Goal: Find specific page/section: Find specific page/section

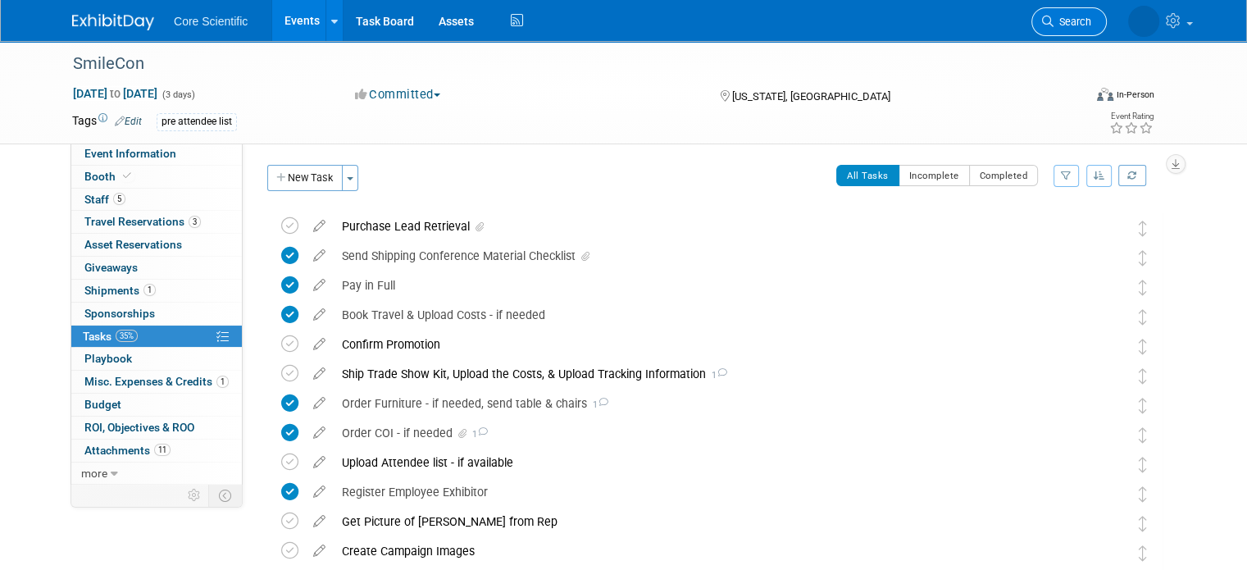
click at [1073, 15] on link "Search" at bounding box center [1069, 21] width 75 height 29
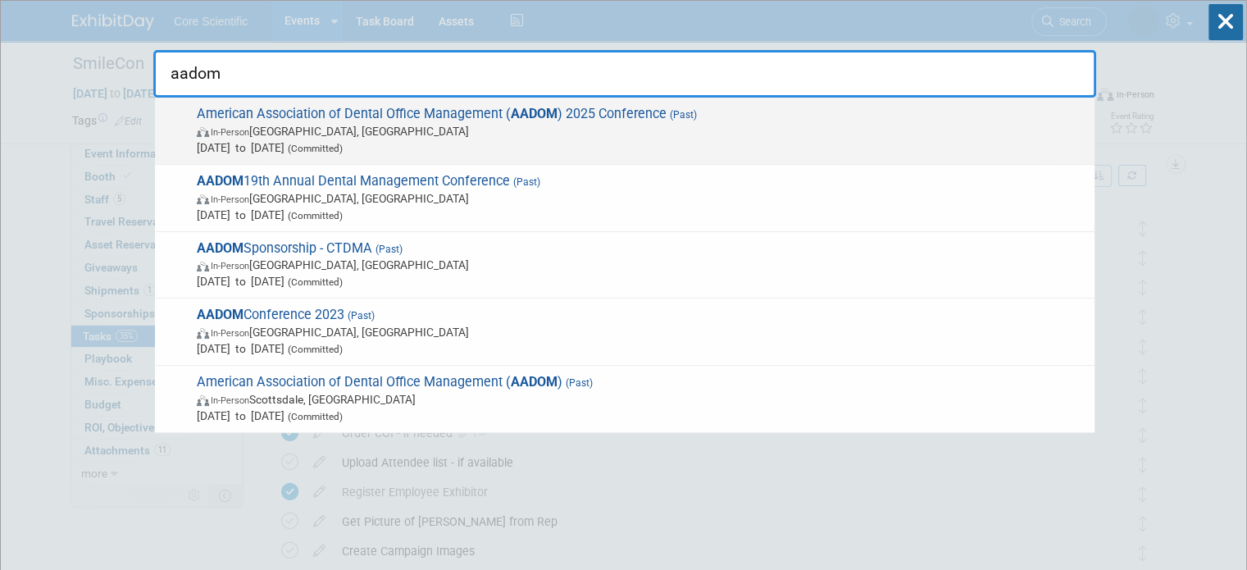
type input "aadom"
click at [735, 137] on span "In-Person [GEOGRAPHIC_DATA], [GEOGRAPHIC_DATA]" at bounding box center [642, 131] width 890 height 16
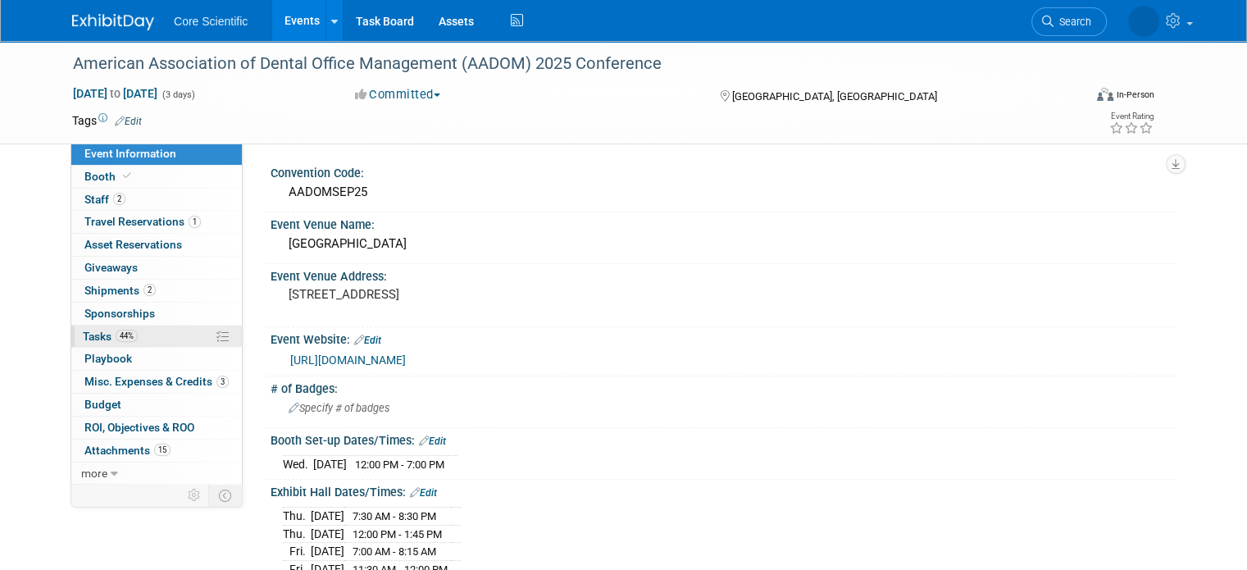
click at [151, 330] on link "44% Tasks 44%" at bounding box center [156, 337] width 171 height 22
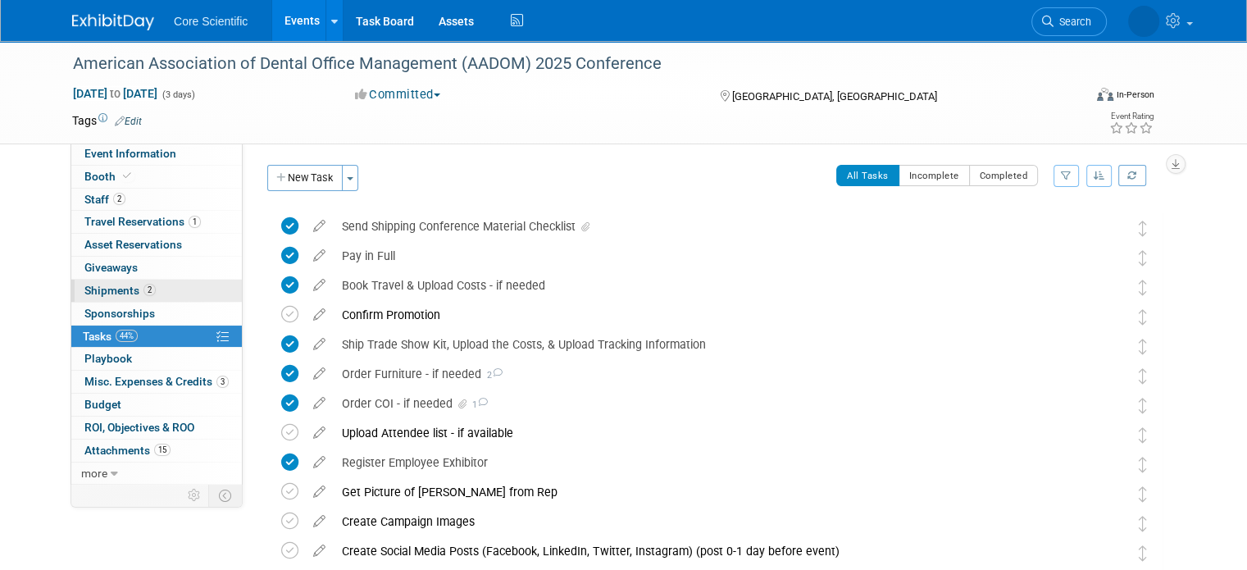
click at [144, 296] on link "2 Shipments 2" at bounding box center [156, 291] width 171 height 22
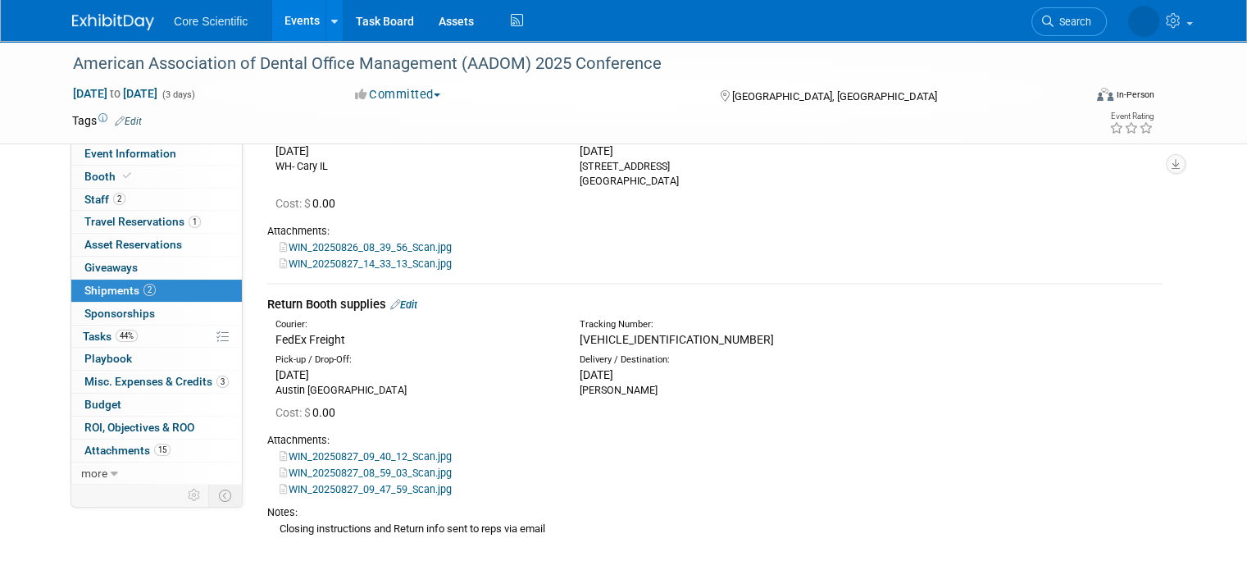
scroll to position [164, 0]
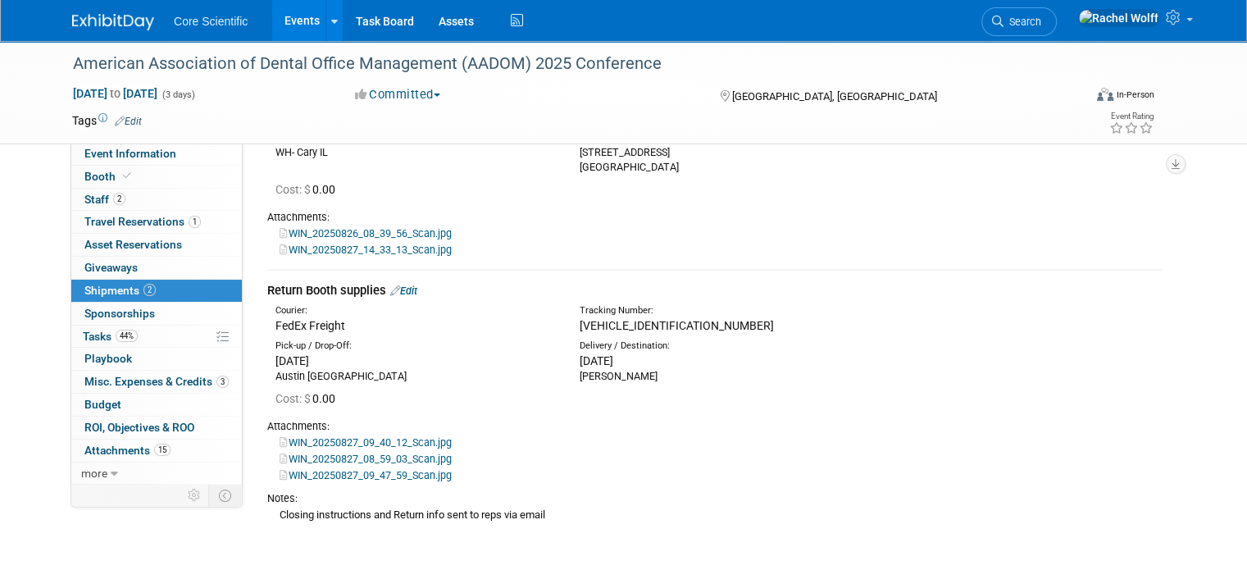
click at [85, 14] on img at bounding box center [113, 22] width 82 height 16
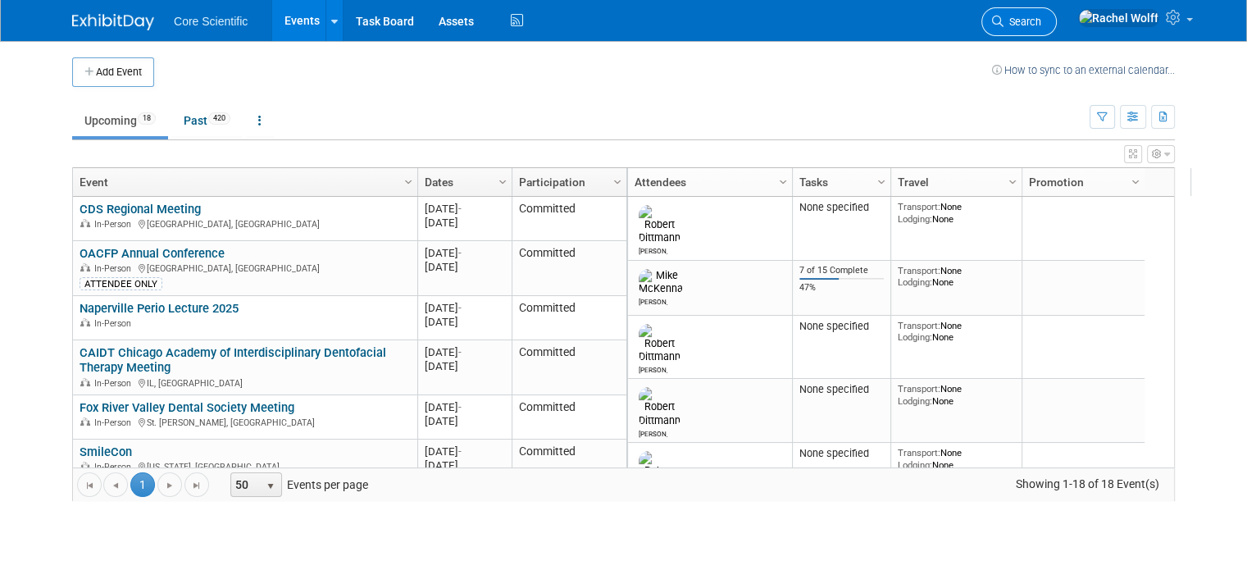
click at [1041, 16] on span "Search" at bounding box center [1023, 22] width 38 height 12
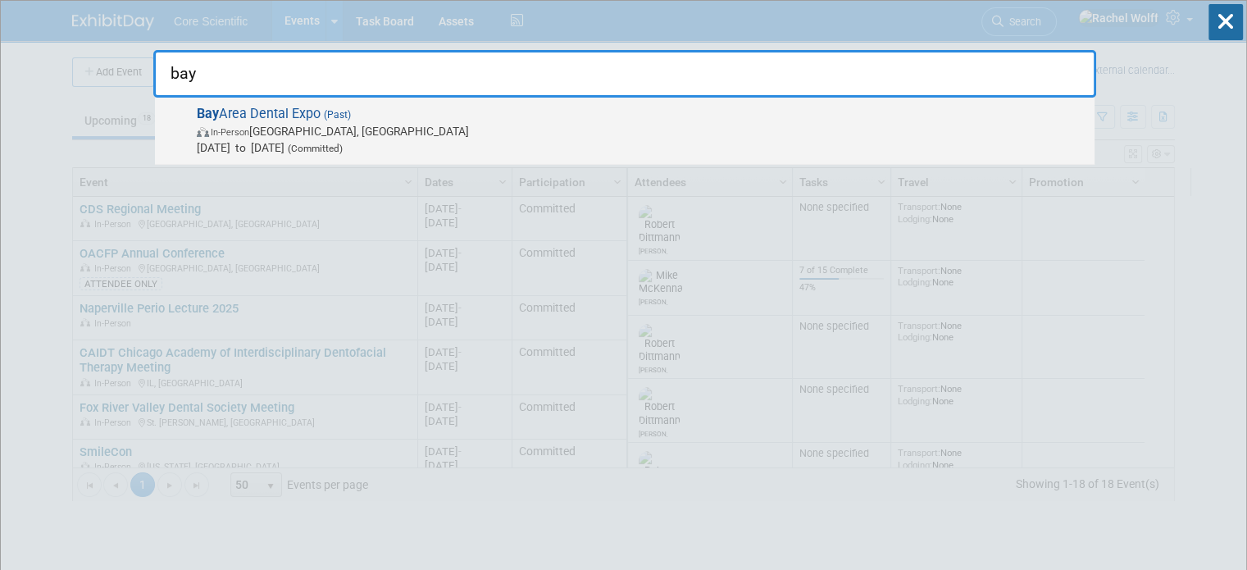
type input "bay"
click at [298, 156] on div "Bay Area Dental Expo (Past) In-Person [GEOGRAPHIC_DATA], [GEOGRAPHIC_DATA] [DAT…" at bounding box center [625, 131] width 940 height 67
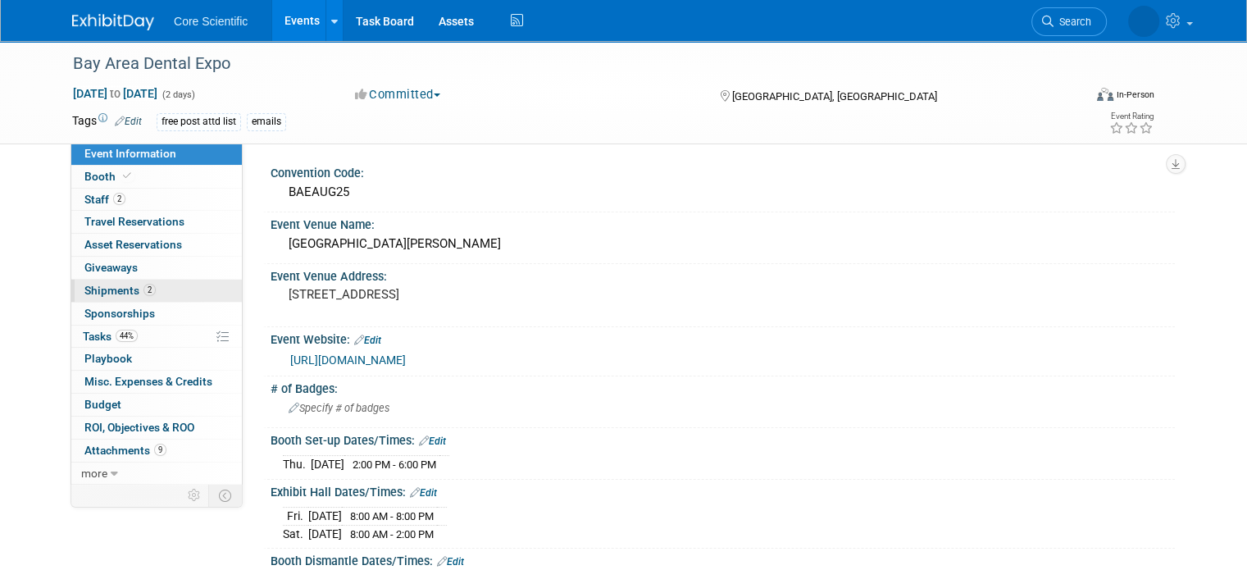
click at [144, 291] on link "2 Shipments 2" at bounding box center [156, 291] width 171 height 22
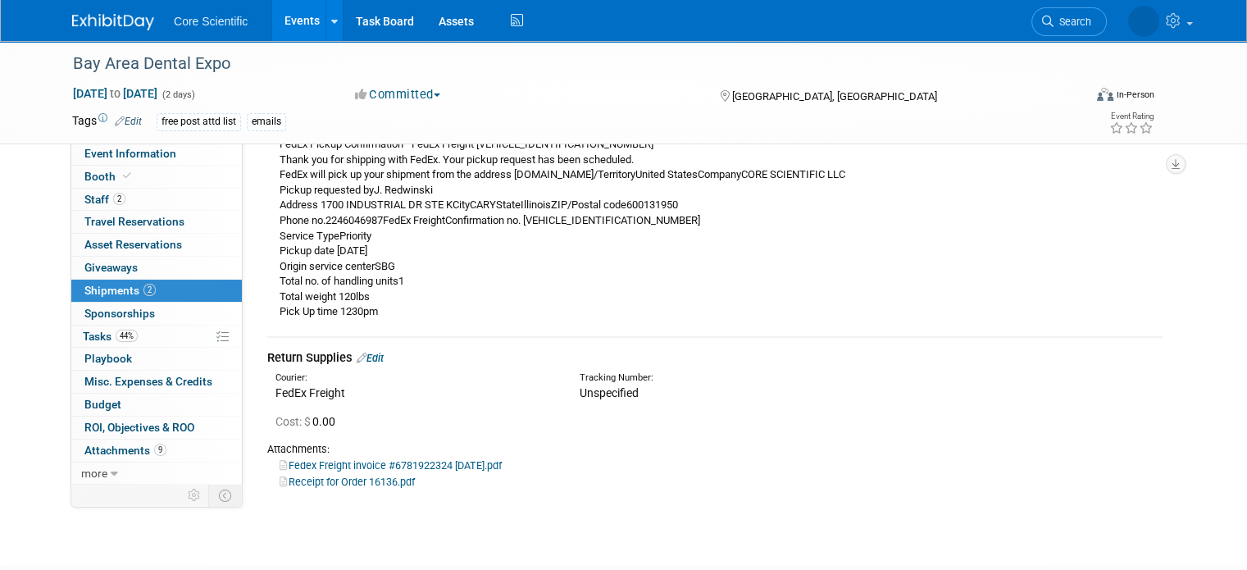
scroll to position [322, 0]
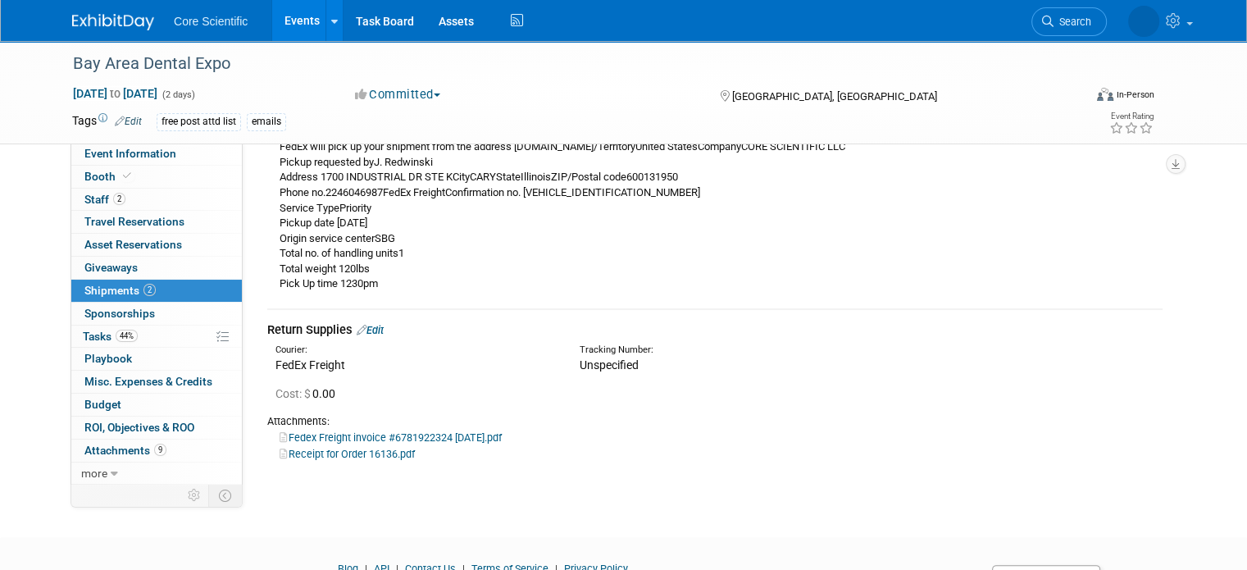
click at [291, 340] on div "Courier: FedEx Freight Tracking Number: Unspecified" at bounding box center [715, 356] width 920 height 35
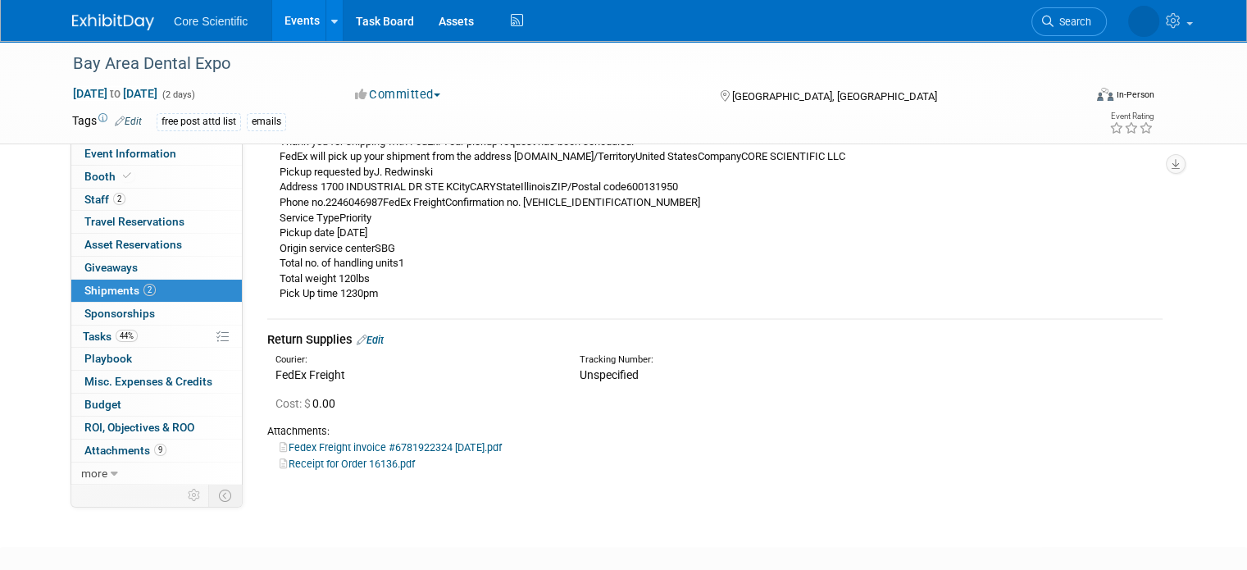
scroll to position [328, 0]
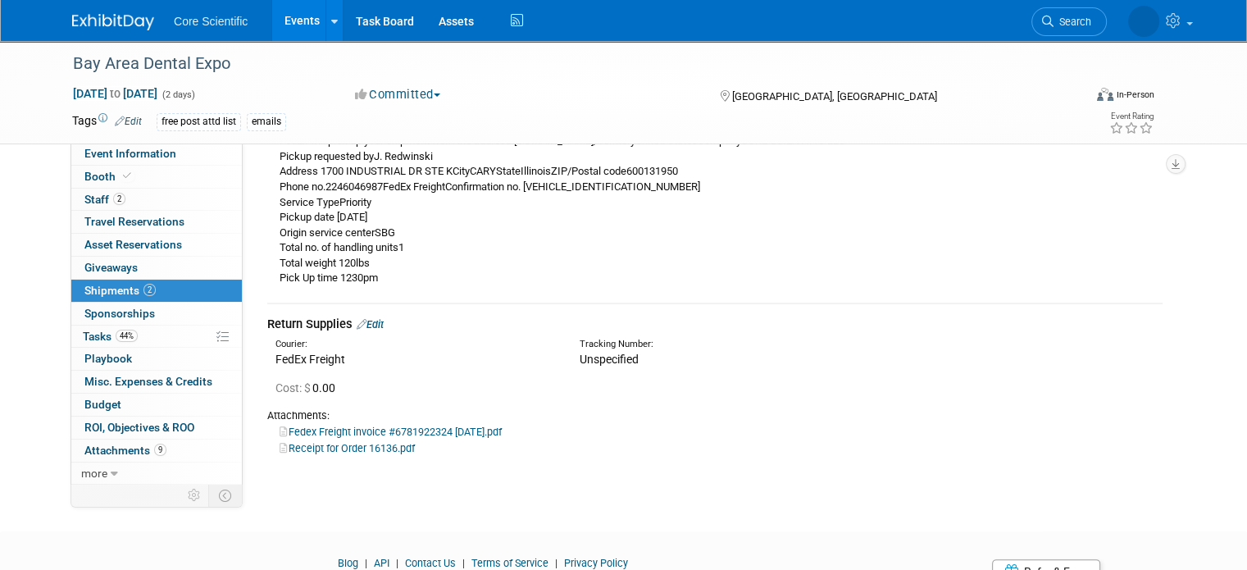
click at [353, 448] on link "Receipt for Order 16136.pdf" at bounding box center [347, 448] width 135 height 12
click at [164, 339] on link "44% Tasks 44%" at bounding box center [156, 337] width 171 height 22
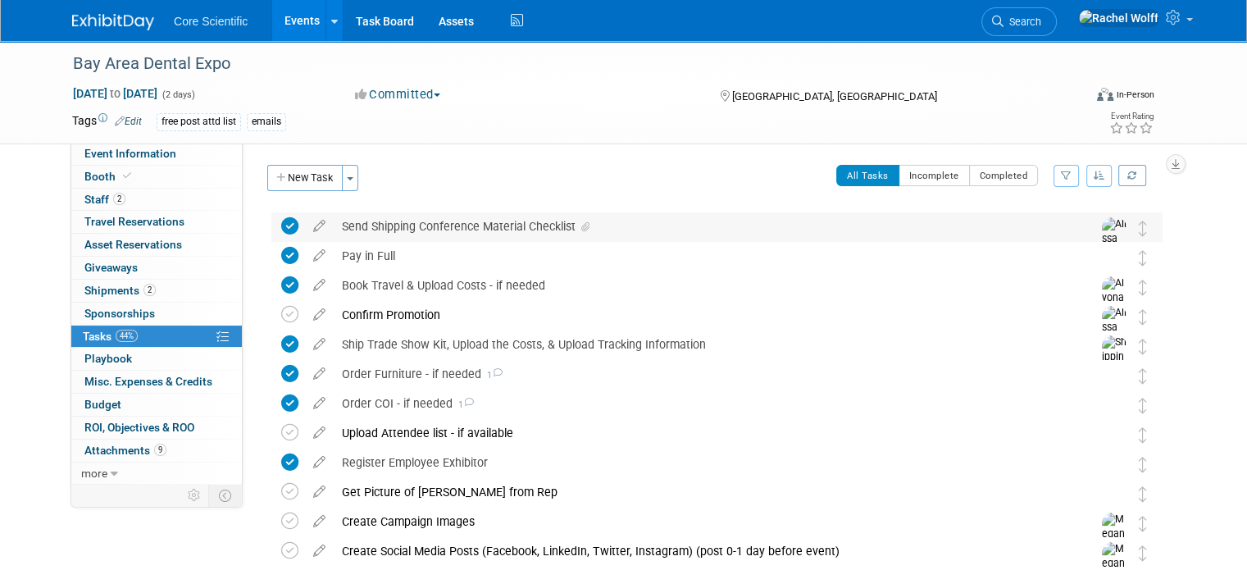
click at [583, 226] on div "Send Shipping Conference Material Checklist" at bounding box center [702, 226] width 736 height 28
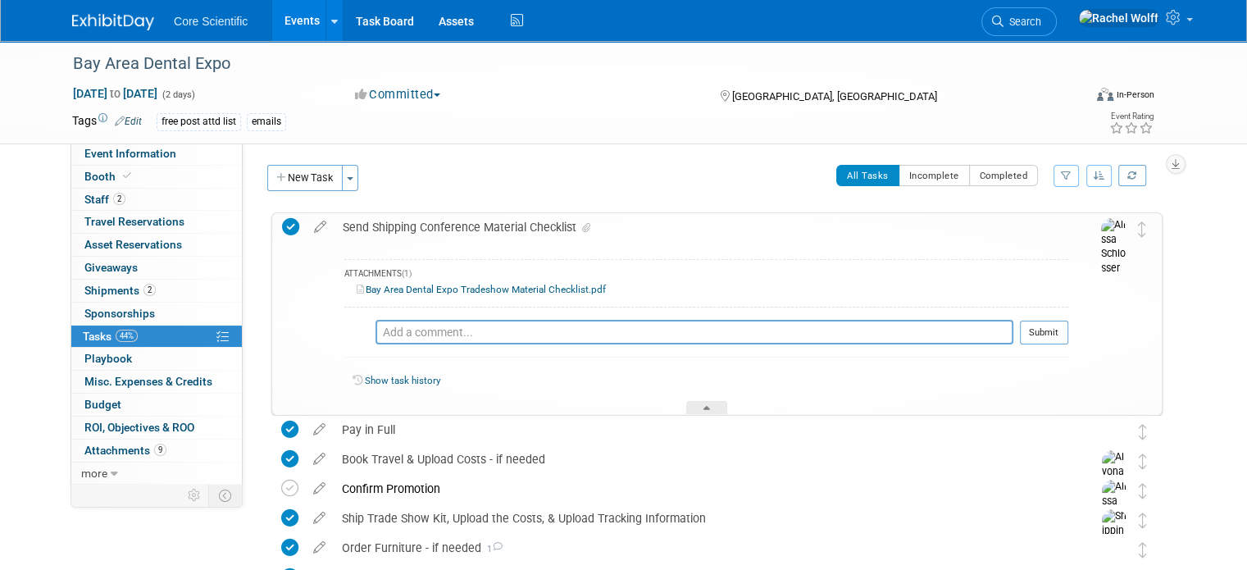
click at [494, 289] on link "Bay Area Dental Expo Tradeshow Material Checklist.pdf" at bounding box center [481, 289] width 249 height 11
click at [108, 19] on img at bounding box center [113, 22] width 82 height 16
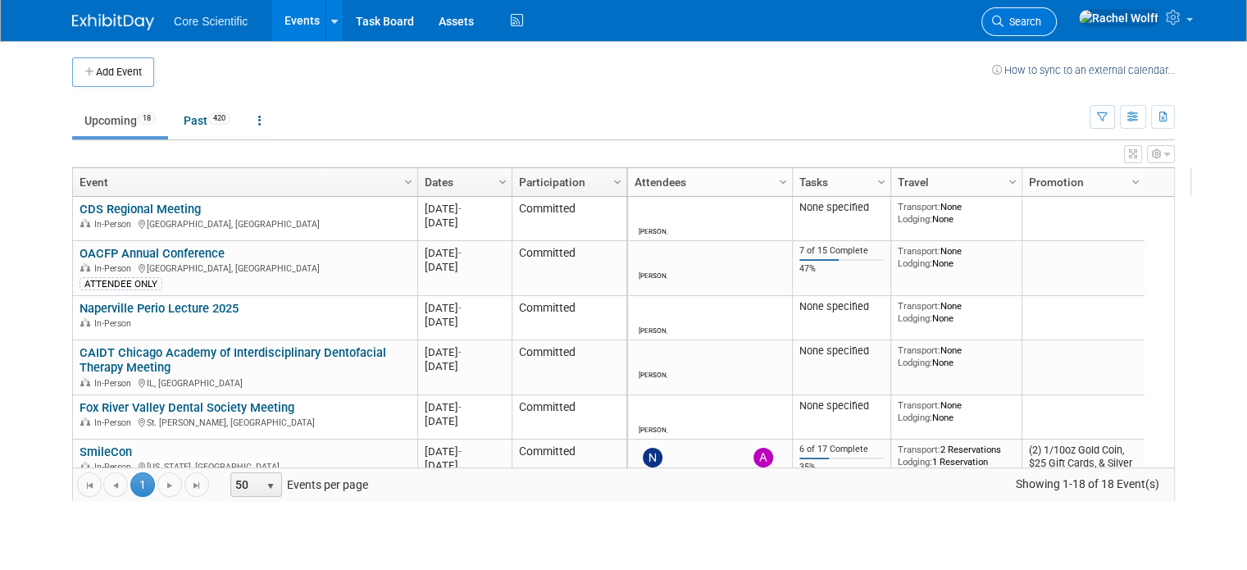
click at [1057, 9] on link "Search" at bounding box center [1019, 21] width 75 height 29
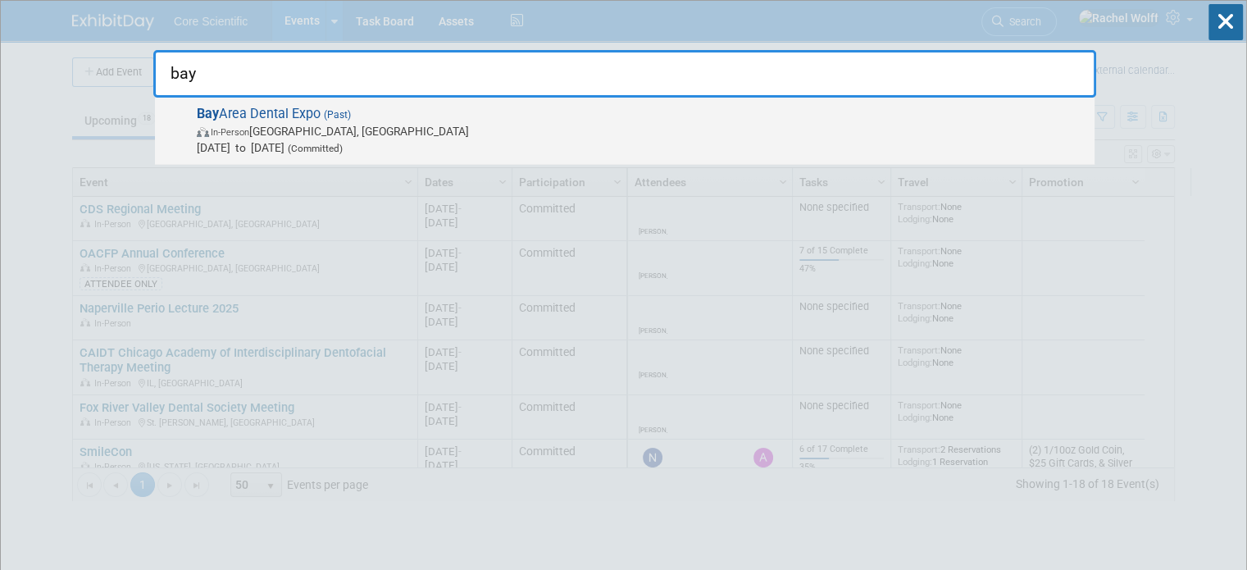
type input "bay"
click at [677, 123] on span "In-Person [GEOGRAPHIC_DATA], [GEOGRAPHIC_DATA]" at bounding box center [642, 131] width 890 height 16
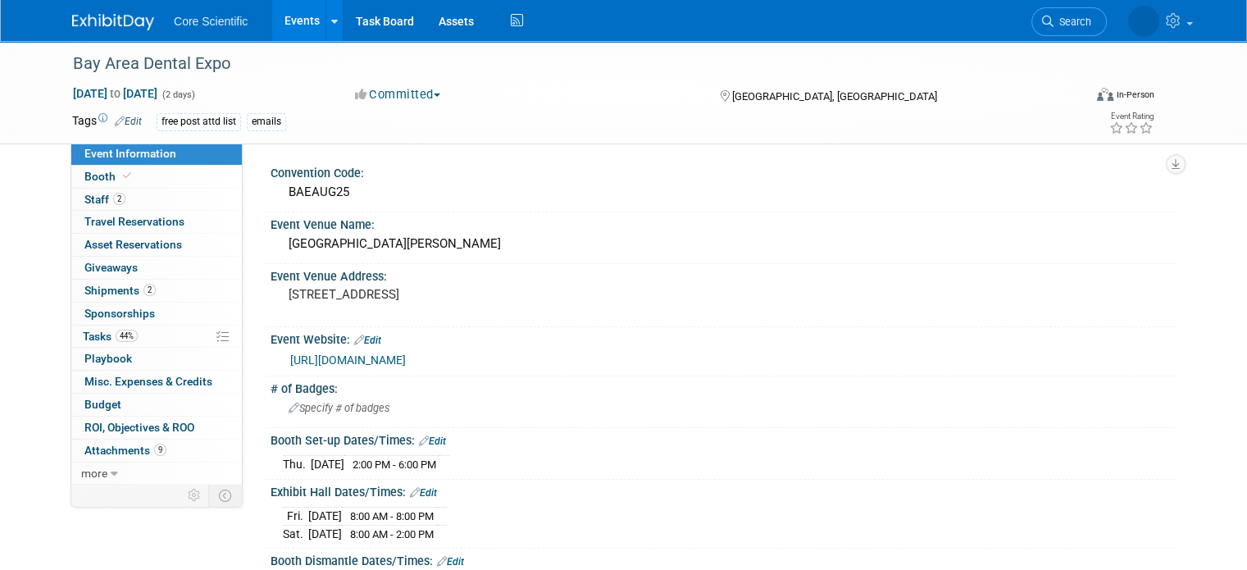
drag, startPoint x: 80, startPoint y: 13, endPoint x: 89, endPoint y: 17, distance: 9.9
click at [80, 14] on img at bounding box center [113, 22] width 82 height 16
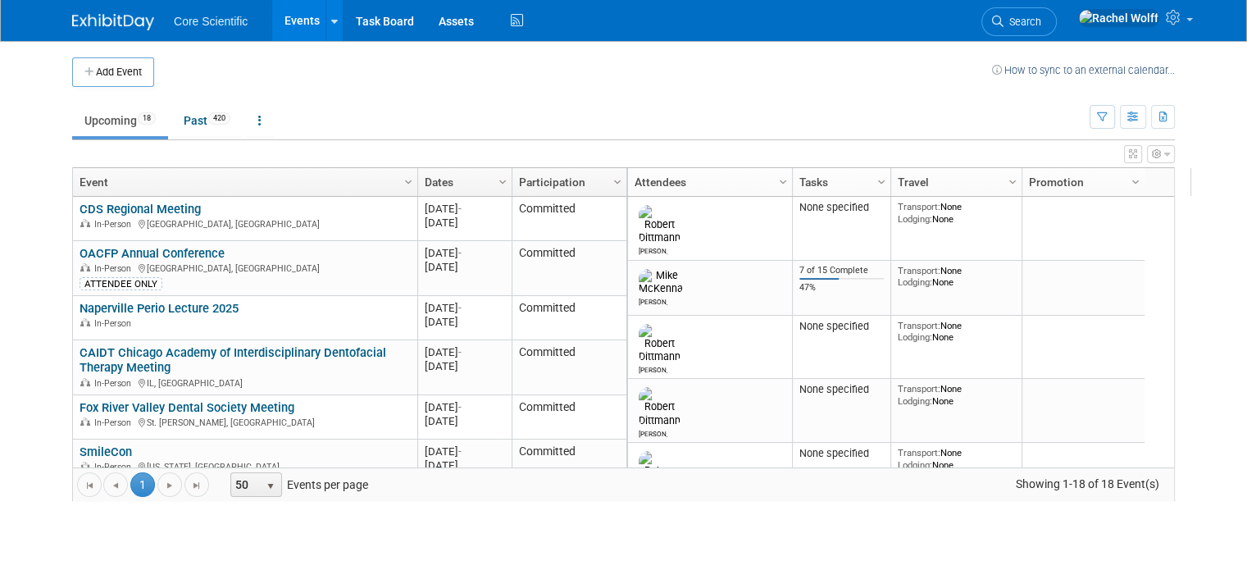
click at [473, 177] on link "Dates" at bounding box center [463, 182] width 76 height 28
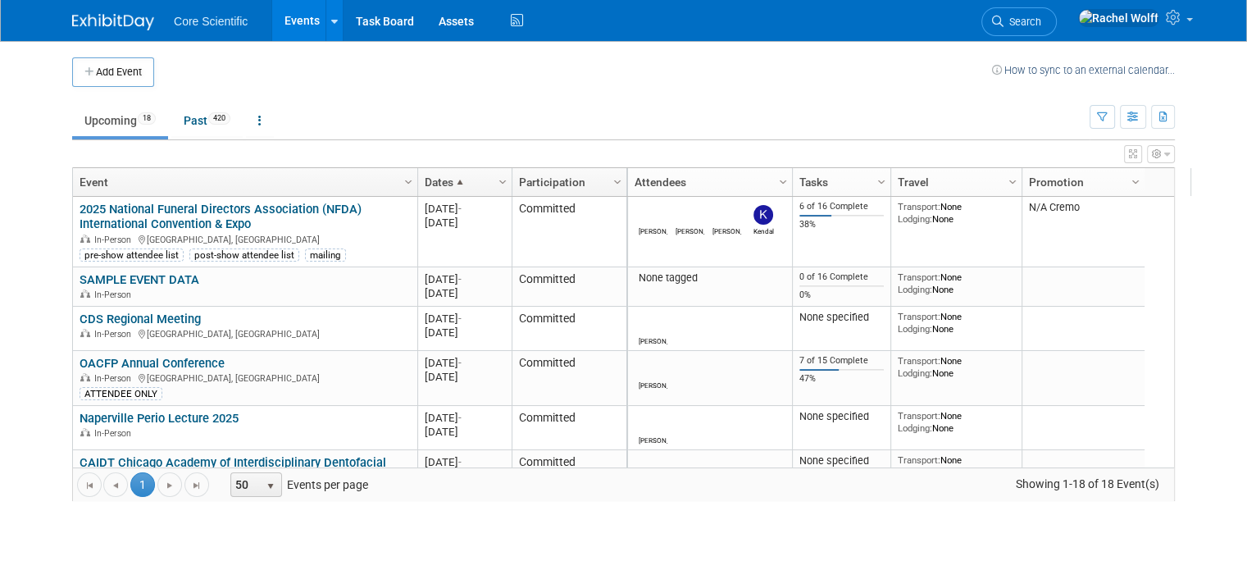
click at [473, 177] on link "Dates" at bounding box center [463, 182] width 76 height 28
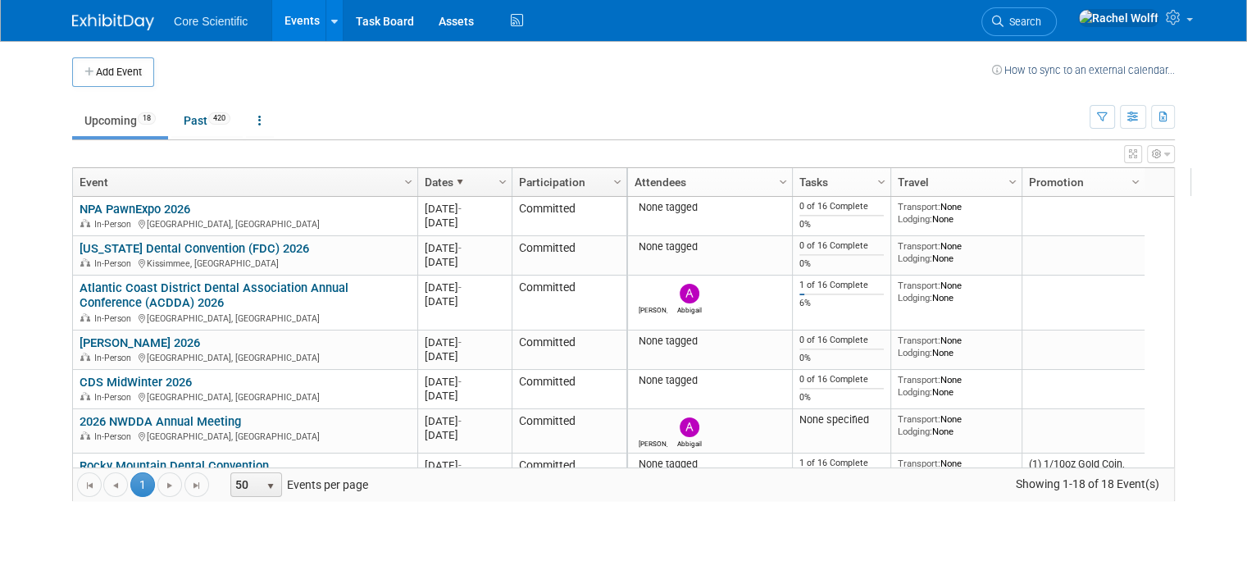
click at [475, 180] on link "Dates" at bounding box center [463, 182] width 76 height 28
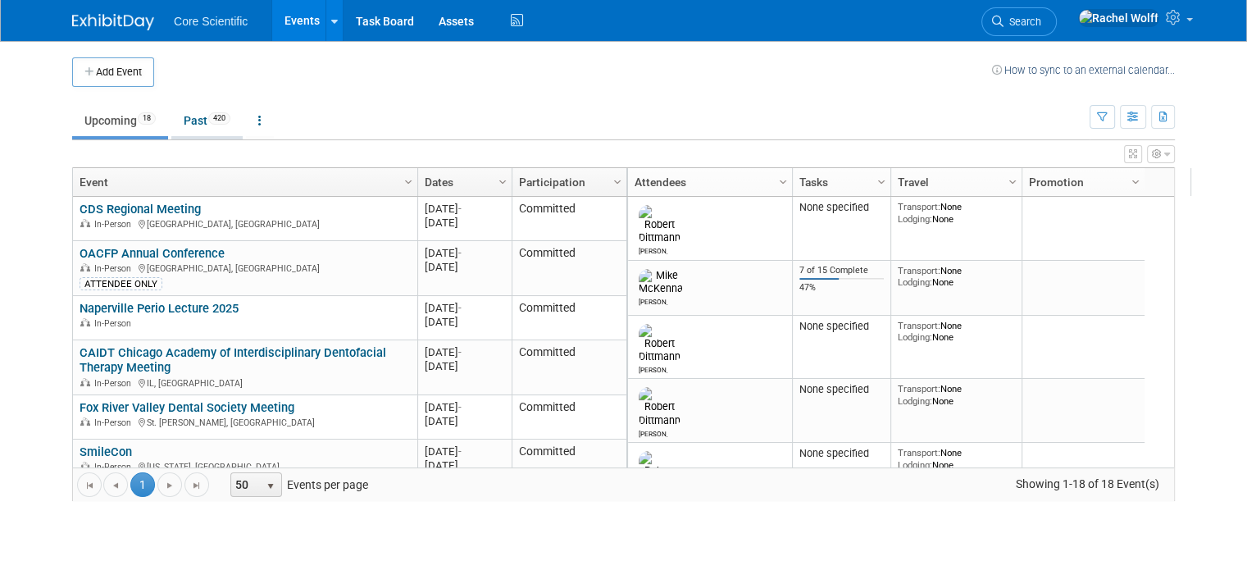
click at [212, 137] on li "Past 420" at bounding box center [206, 122] width 71 height 34
click at [199, 129] on link "Past 420" at bounding box center [206, 120] width 71 height 31
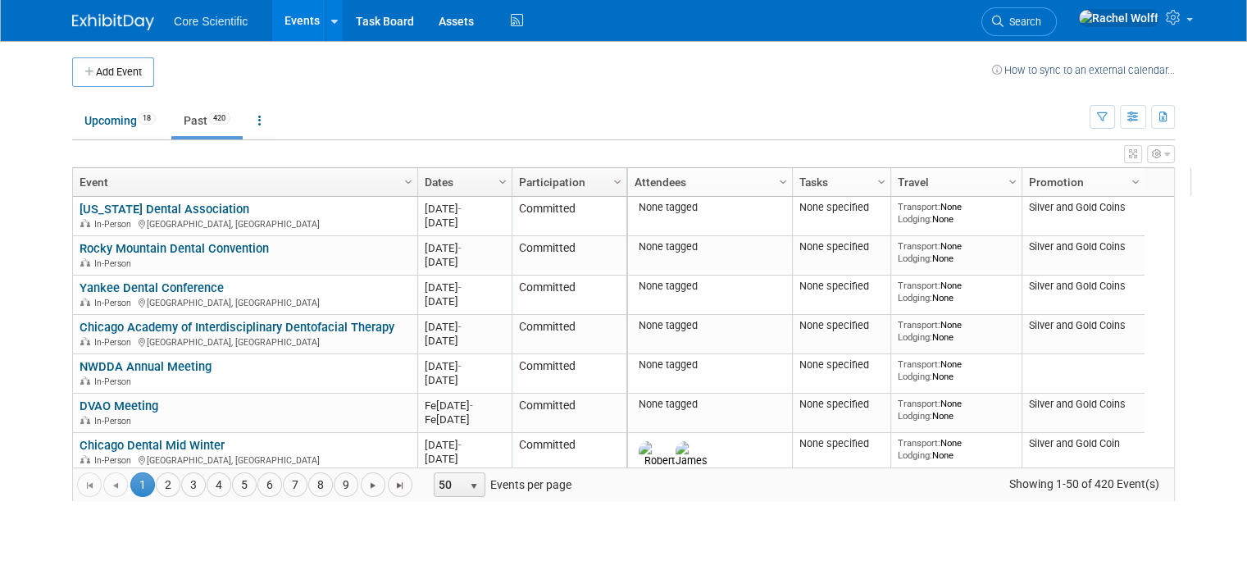
click at [425, 175] on link "Dates" at bounding box center [463, 182] width 76 height 28
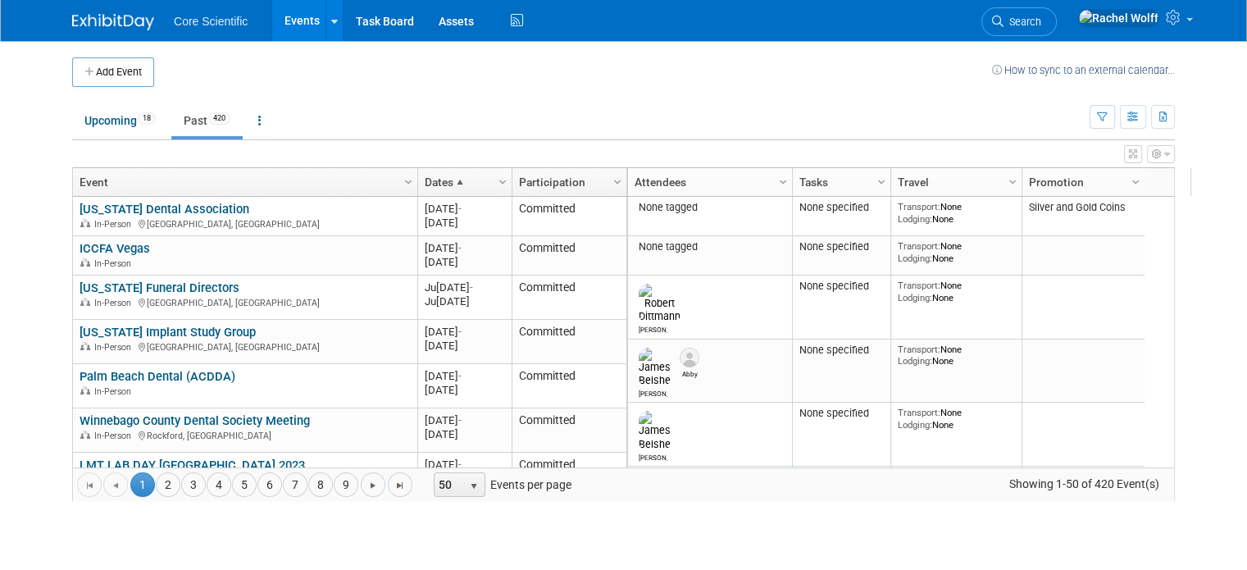
click at [425, 175] on link "Dates" at bounding box center [463, 182] width 76 height 28
